Goal: Task Accomplishment & Management: Complete application form

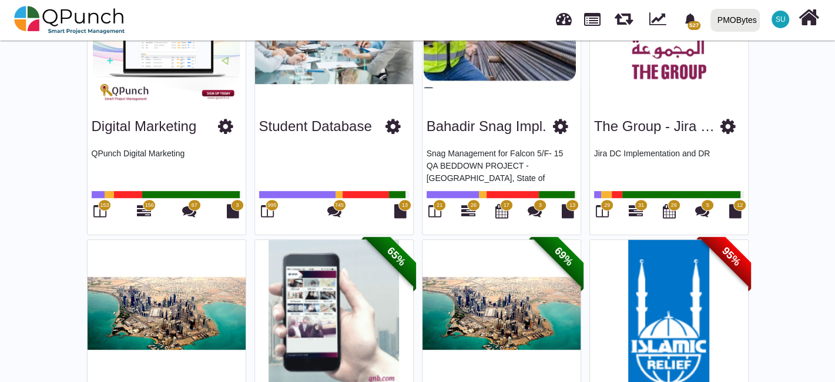
scroll to position [456, 0]
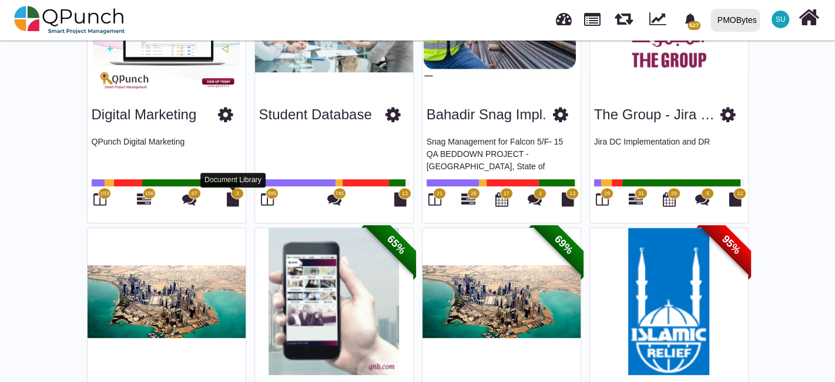
click at [267, 202] on icon at bounding box center [267, 199] width 13 height 14
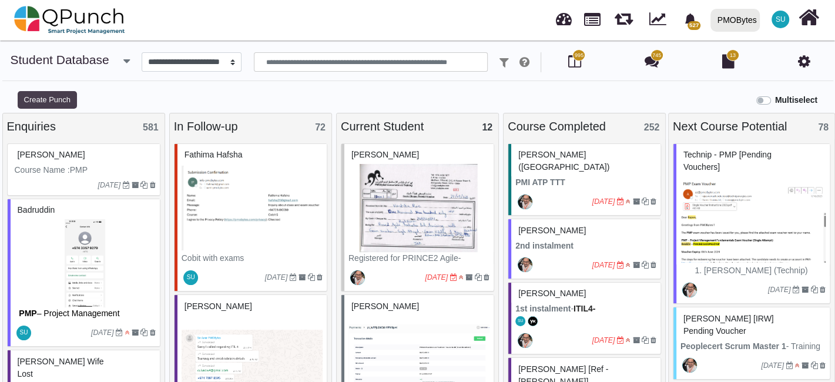
click at [55, 96] on button "Create Punch" at bounding box center [47, 100] width 59 height 18
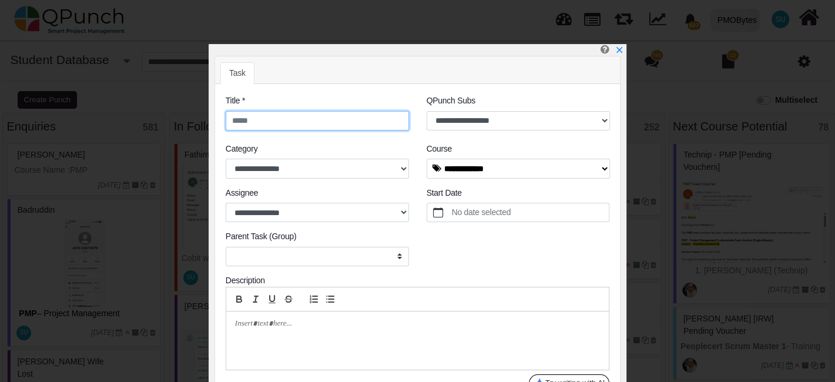
click at [290, 111] on input "text" at bounding box center [317, 121] width 183 height 20
click at [295, 120] on input "text" at bounding box center [317, 121] width 183 height 20
click at [304, 117] on input "text" at bounding box center [317, 121] width 183 height 20
click at [304, 120] on input "text" at bounding box center [317, 121] width 183 height 20
paste input "**********"
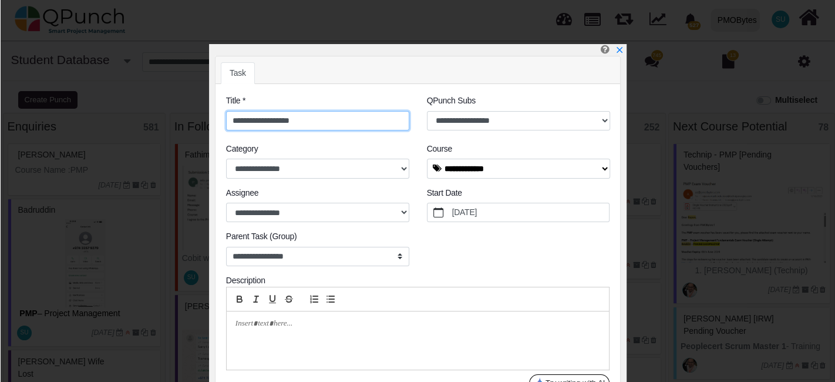
scroll to position [50, 0]
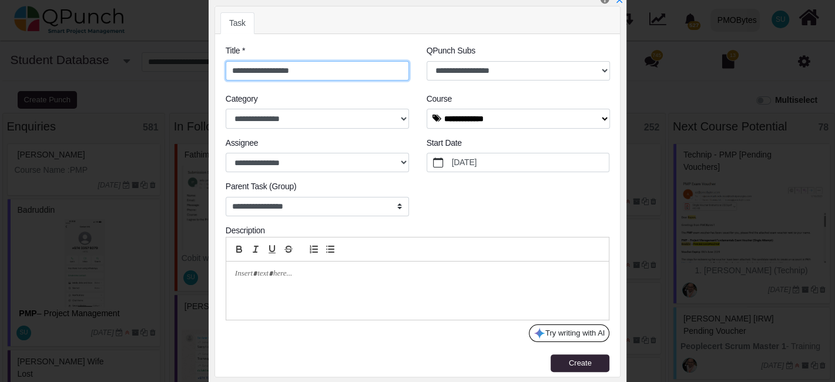
type input "**********"
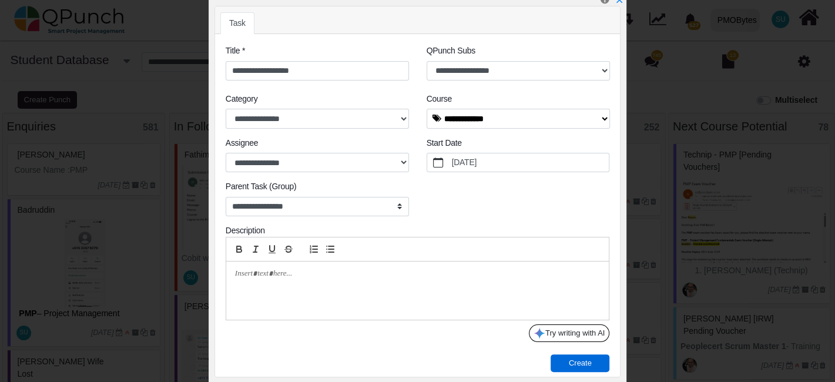
click at [580, 369] on button "Create" at bounding box center [579, 363] width 59 height 18
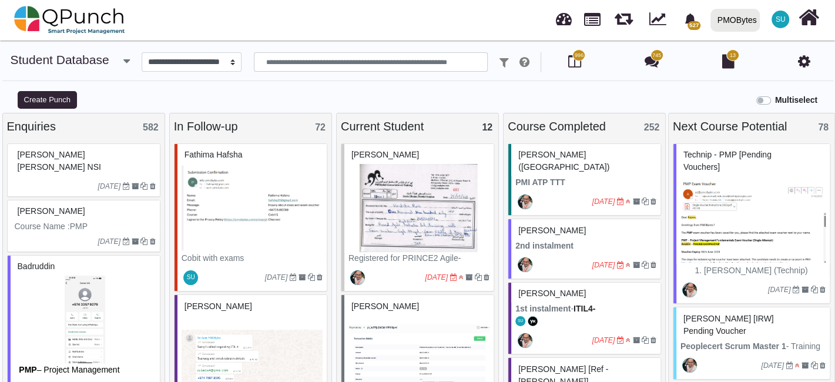
click at [89, 150] on span "[PERSON_NAME] [PERSON_NAME] NSI" at bounding box center [59, 161] width 83 height 22
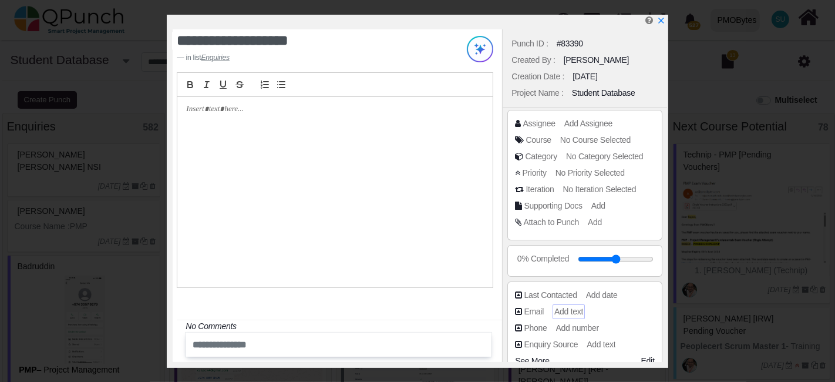
click at [574, 308] on span "Add text" at bounding box center [568, 311] width 29 height 9
click at [563, 308] on input "text" at bounding box center [604, 312] width 96 height 12
paste input "**********"
type input "**********"
click at [579, 324] on span "Add number" at bounding box center [579, 327] width 43 height 9
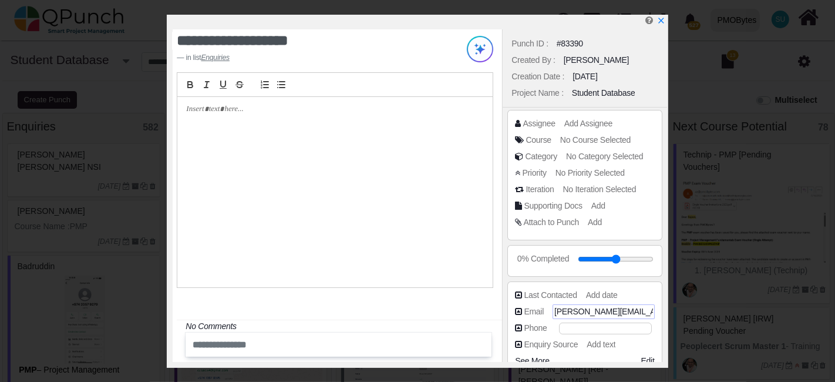
click at [572, 327] on input "number" at bounding box center [605, 328] width 93 height 12
paste input "**********"
type input "**********"
click at [590, 290] on span "Add date" at bounding box center [604, 294] width 32 height 9
click at [598, 116] on div "Add Assignee" at bounding box center [590, 123] width 52 height 15
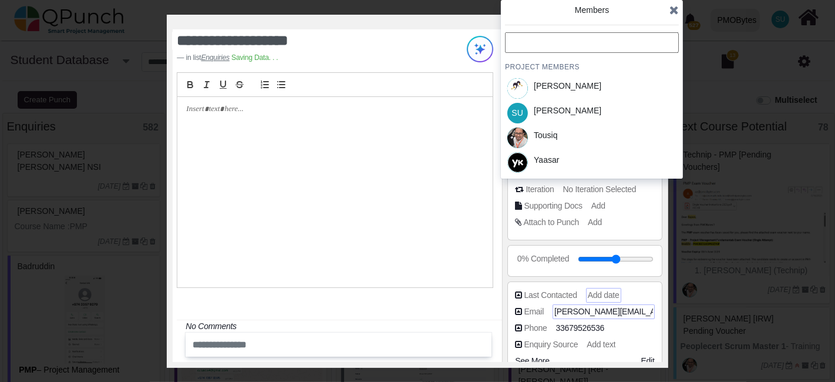
click at [589, 122] on div "SU [PERSON_NAME]" at bounding box center [592, 112] width 174 height 25
click at [671, 14] on icon at bounding box center [674, 10] width 9 height 12
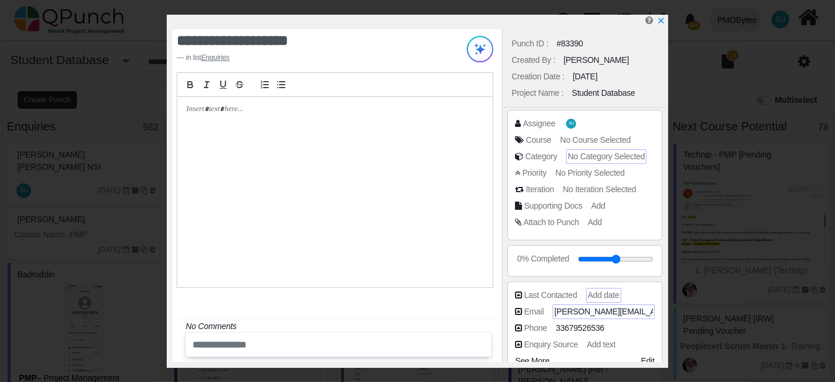
click at [590, 156] on span "No Category Selected" at bounding box center [606, 156] width 77 height 9
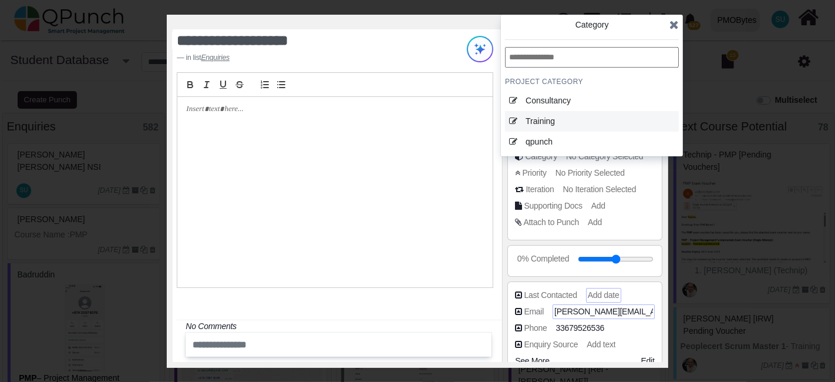
click at [597, 125] on div "Training" at bounding box center [580, 121] width 109 height 12
click at [674, 22] on icon at bounding box center [674, 25] width 9 height 12
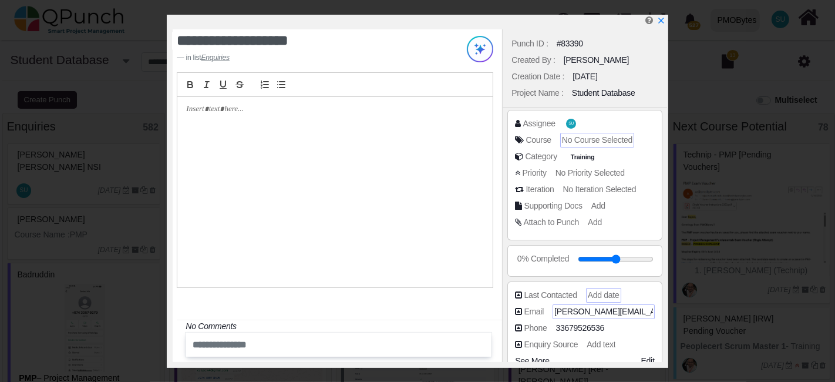
click at [589, 146] on div "No Course Selected" at bounding box center [597, 140] width 74 height 15
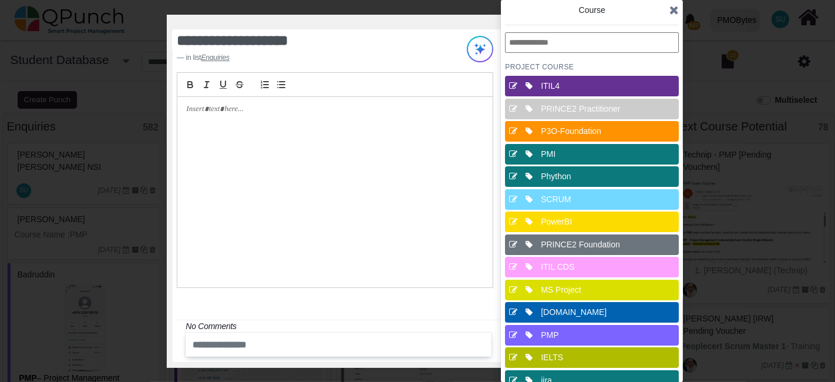
click at [574, 154] on div "PMI" at bounding box center [595, 154] width 109 height 12
click at [672, 11] on icon at bounding box center [674, 10] width 9 height 12
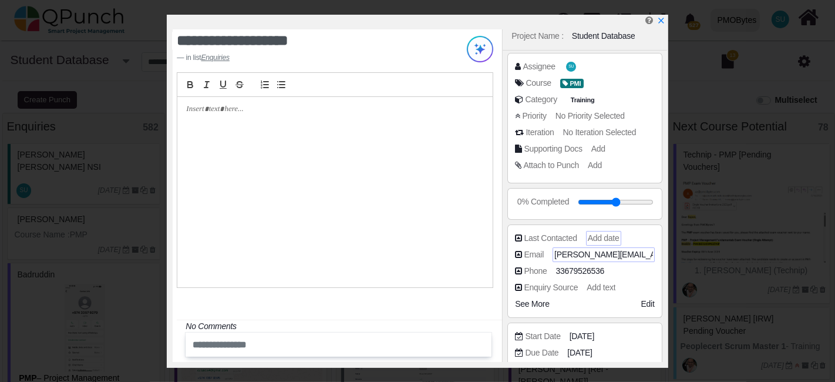
scroll to position [130, 0]
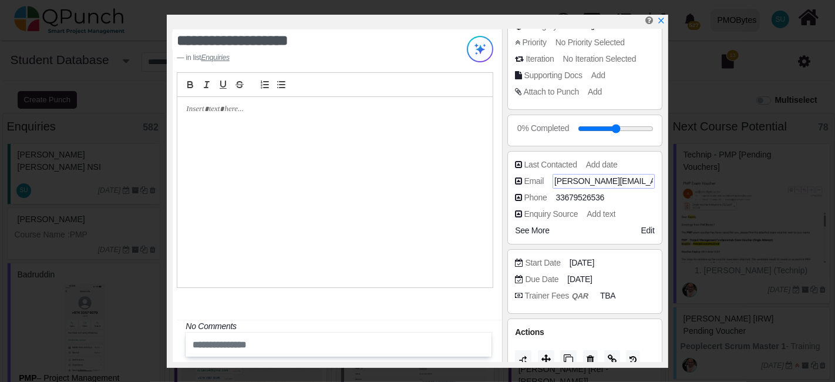
click at [281, 162] on div at bounding box center [334, 192] width 315 height 190
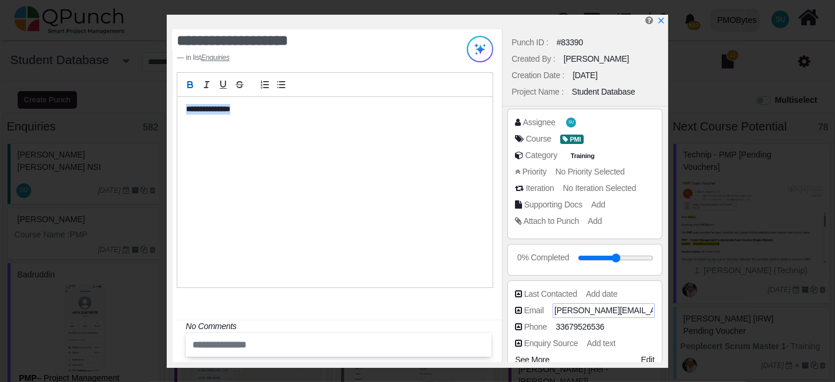
scroll to position [0, 0]
click at [600, 220] on span "Add" at bounding box center [597, 221] width 14 height 9
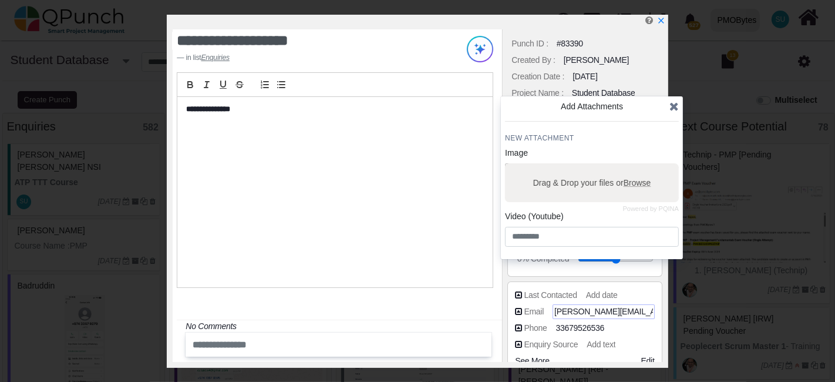
click at [337, 191] on div "**********" at bounding box center [334, 192] width 315 height 190
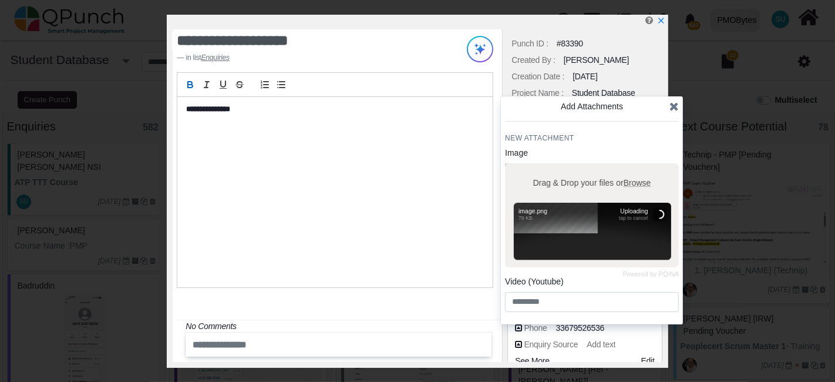
click at [331, 170] on div "**********" at bounding box center [334, 192] width 315 height 190
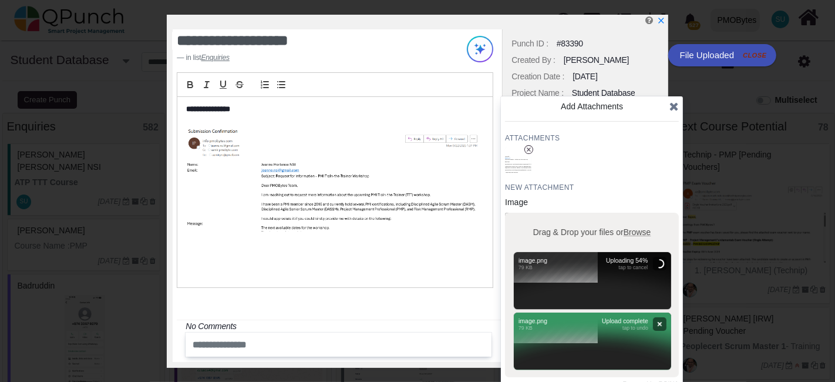
click at [457, 150] on img at bounding box center [331, 179] width 291 height 106
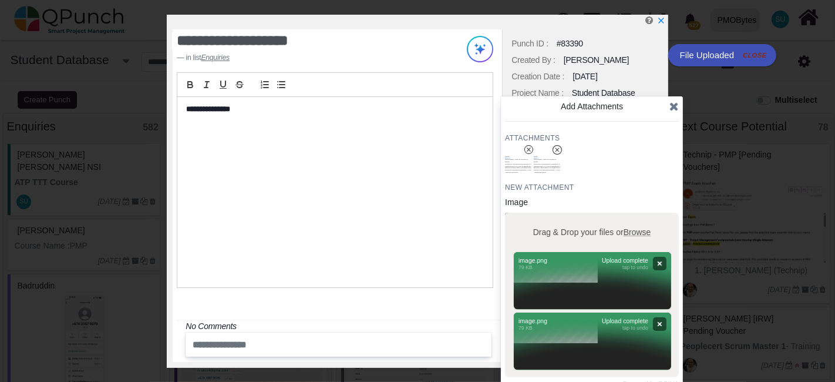
click at [656, 259] on button "Remove" at bounding box center [660, 263] width 14 height 14
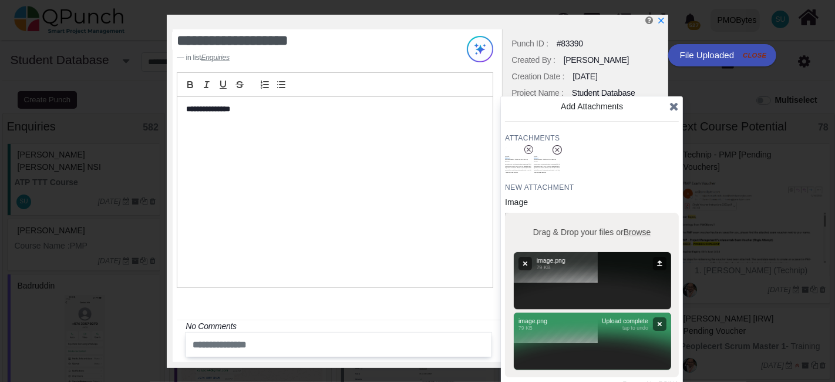
click at [656, 259] on button "Upload" at bounding box center [660, 263] width 14 height 14
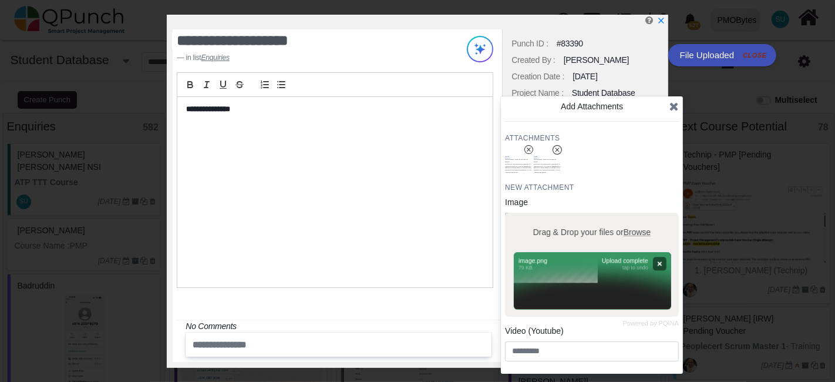
click at [660, 264] on button "Remove" at bounding box center [660, 264] width 14 height 14
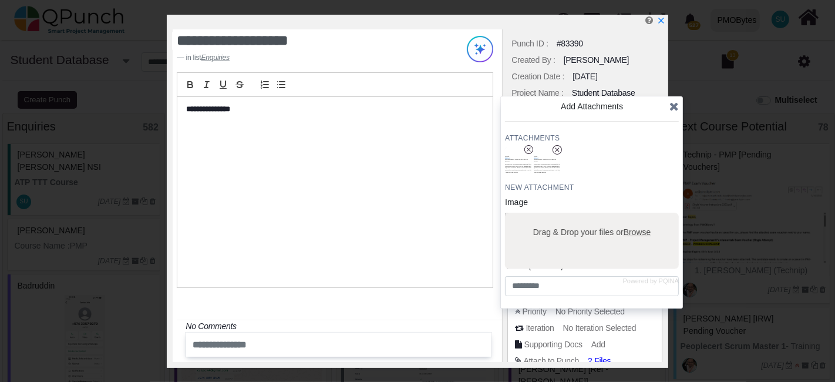
click at [660, 264] on div "Attachments New Attachment Image Powered by PQINA Drag & Drop your files or Bro…" at bounding box center [592, 214] width 174 height 163
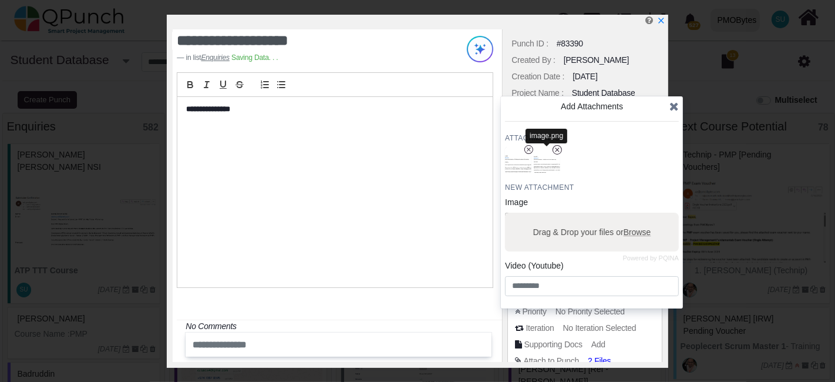
click at [530, 150] on icon "x circle" at bounding box center [528, 149] width 9 height 9
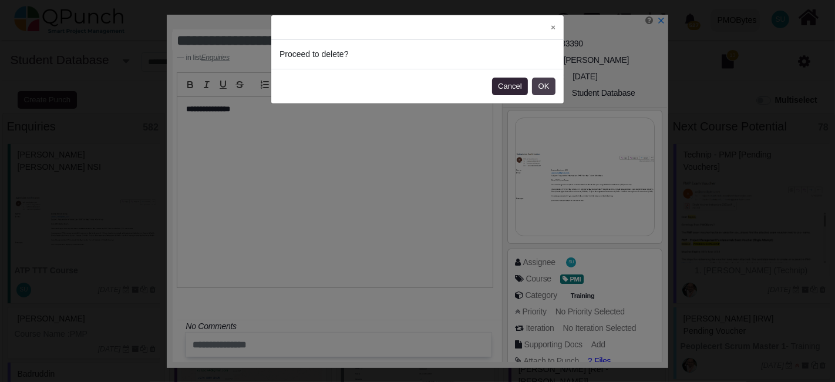
click at [547, 81] on button "OK" at bounding box center [543, 87] width 23 height 18
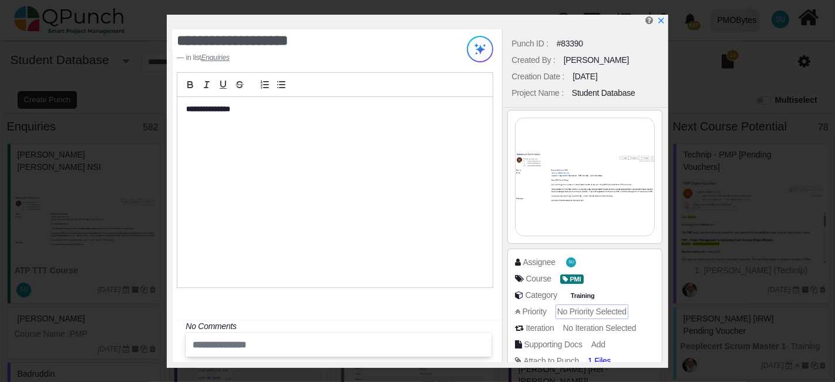
click at [568, 314] on span "No Priority Selected" at bounding box center [591, 311] width 69 height 9
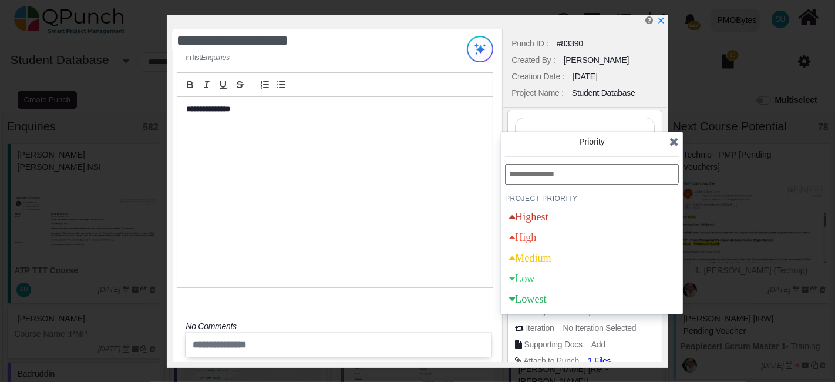
click at [670, 142] on icon at bounding box center [674, 142] width 9 height 12
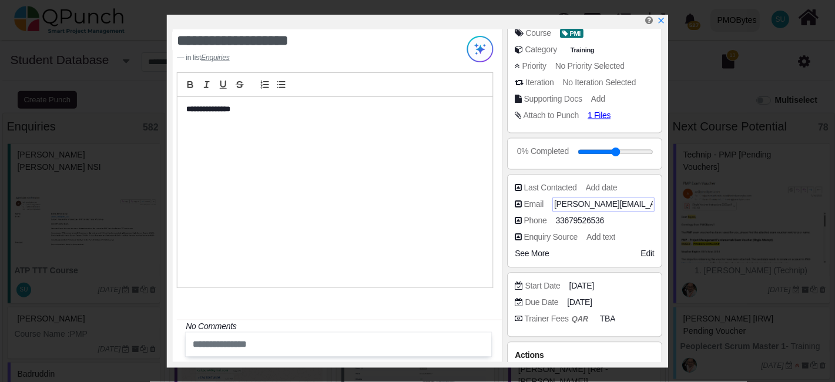
scroll to position [176, 0]
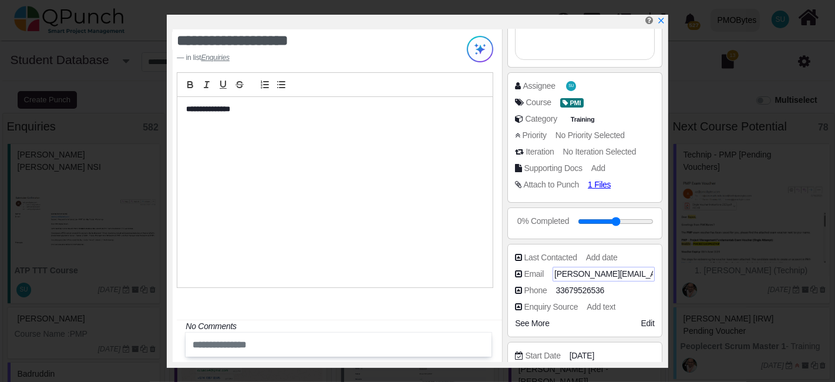
drag, startPoint x: 428, startPoint y: 118, endPoint x: 598, endPoint y: 60, distance: 180.3
click at [429, 115] on p at bounding box center [331, 120] width 291 height 11
click at [655, 19] on div at bounding box center [420, 22] width 494 height 15
click at [660, 21] on icon "x" at bounding box center [660, 20] width 9 height 9
type input "**"
